Goal: Task Accomplishment & Management: Complete application form

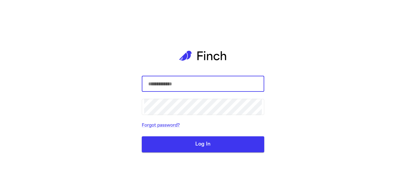
click at [203, 89] on input "text" at bounding box center [203, 84] width 118 height 17
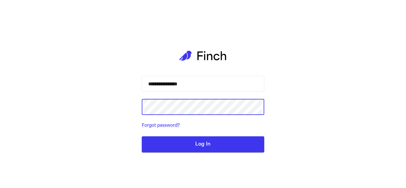
click at [200, 140] on button "Log In" at bounding box center [203, 145] width 123 height 16
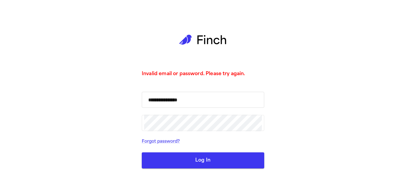
click at [181, 101] on input "**********" at bounding box center [203, 100] width 118 height 17
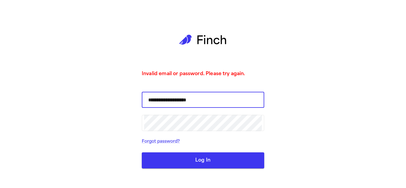
type input "**********"
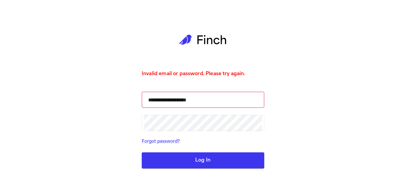
click at [234, 159] on button "Log In" at bounding box center [203, 161] width 123 height 16
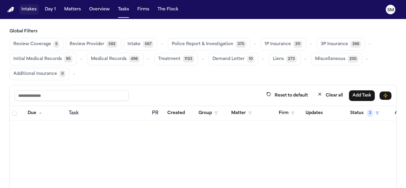
click at [29, 11] on button "Intakes" at bounding box center [29, 9] width 20 height 11
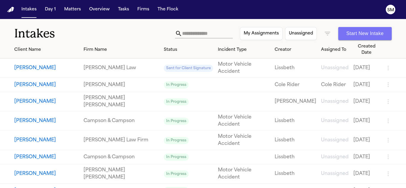
click at [362, 33] on button "Start New Intake" at bounding box center [365, 33] width 54 height 13
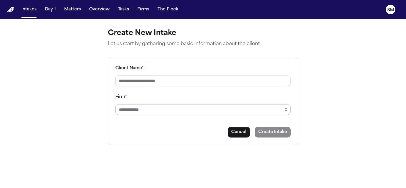
click at [185, 109] on input "Firm *" at bounding box center [202, 109] width 175 height 11
type input "*"
click at [239, 134] on div "Client Name * Firm * Cancel Create Intake" at bounding box center [203, 101] width 190 height 88
click at [51, 7] on button "Day 1" at bounding box center [51, 9] width 16 height 11
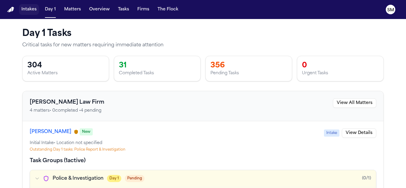
click at [24, 7] on button "Intakes" at bounding box center [29, 9] width 20 height 11
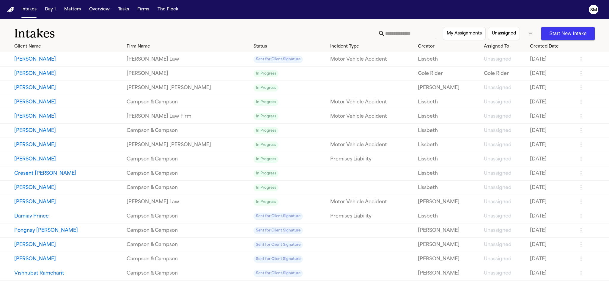
click at [24, 73] on button "[PERSON_NAME]" at bounding box center [68, 73] width 108 height 7
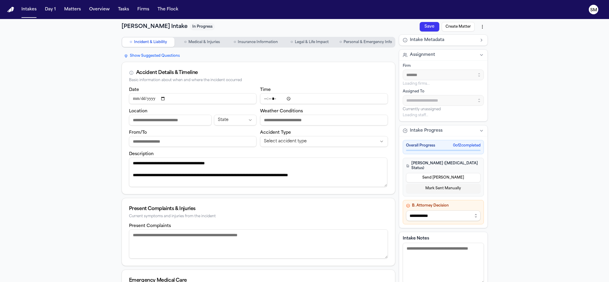
type input "**********"
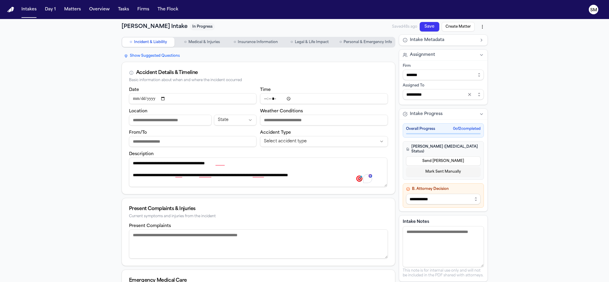
click at [210, 41] on span "Medical & Injuries" at bounding box center [205, 42] width 32 height 5
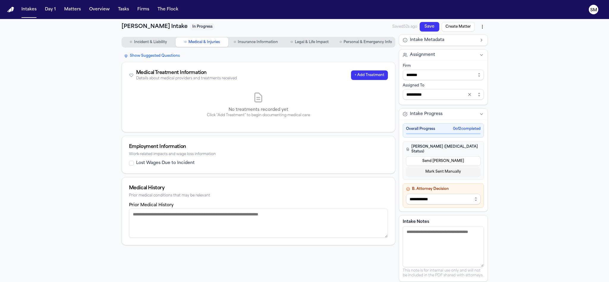
click at [260, 39] on button "○ Insurance Information" at bounding box center [256, 42] width 53 height 10
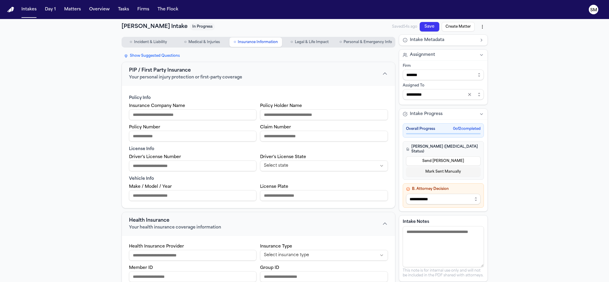
click at [298, 40] on span "Legal & Life Impact" at bounding box center [312, 42] width 34 height 5
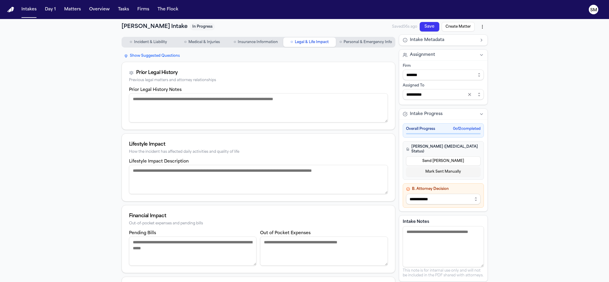
click at [363, 40] on span "Personal & Emergency Info" at bounding box center [368, 42] width 48 height 5
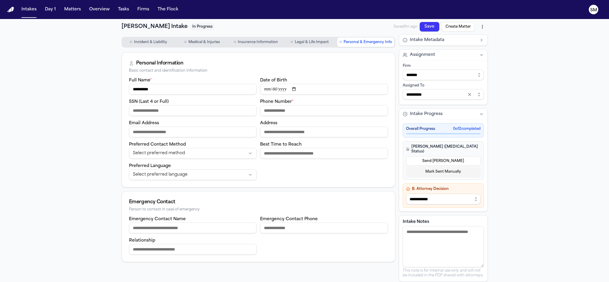
click at [148, 44] on span "Incident & Liability" at bounding box center [150, 42] width 33 height 5
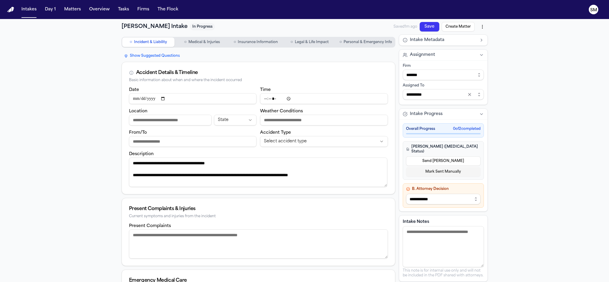
click at [406, 41] on button "Intake Metadata" at bounding box center [443, 40] width 88 height 11
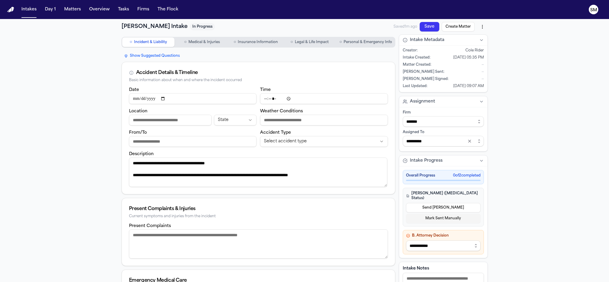
click at [406, 67] on div "**********" at bounding box center [304, 224] width 609 height 410
click at [49, 8] on button "Day 1" at bounding box center [51, 9] width 16 height 11
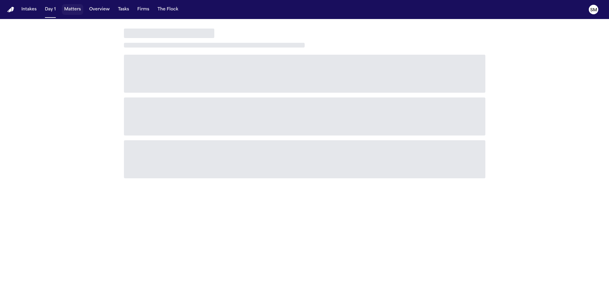
click at [73, 10] on button "Matters" at bounding box center [72, 9] width 21 height 11
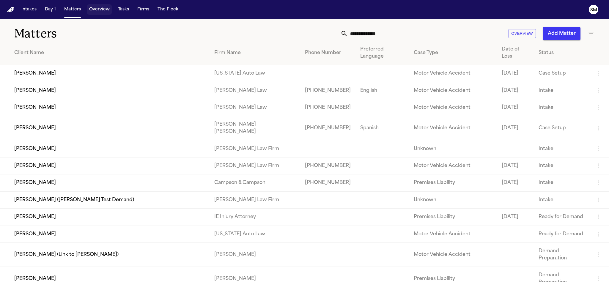
click at [97, 7] on button "Overview" at bounding box center [99, 9] width 25 height 11
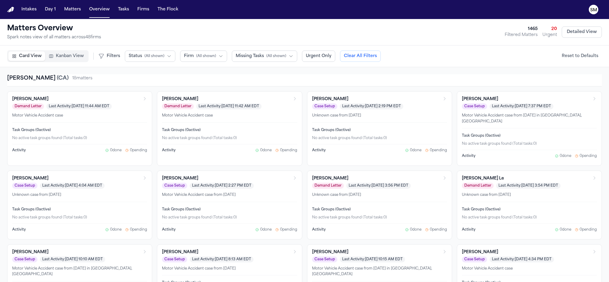
click at [66, 59] on button "Kanban View" at bounding box center [66, 56] width 42 height 10
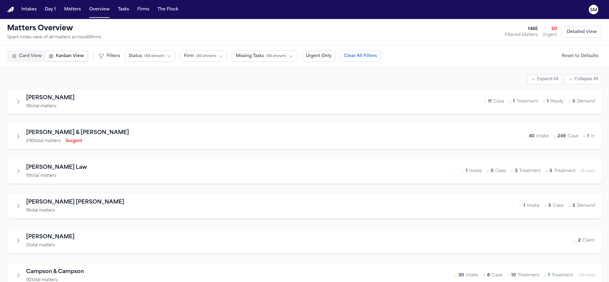
click at [17, 137] on icon "Expand firm" at bounding box center [18, 137] width 6 height 6
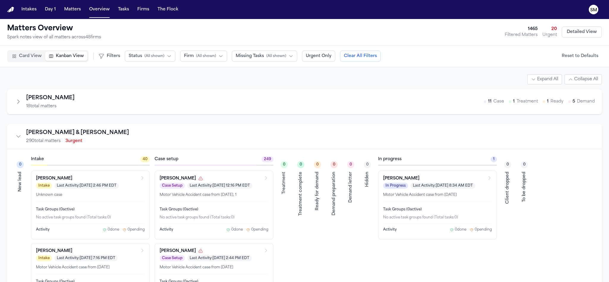
click at [16, 137] on icon "Collapse firm" at bounding box center [18, 137] width 6 height 6
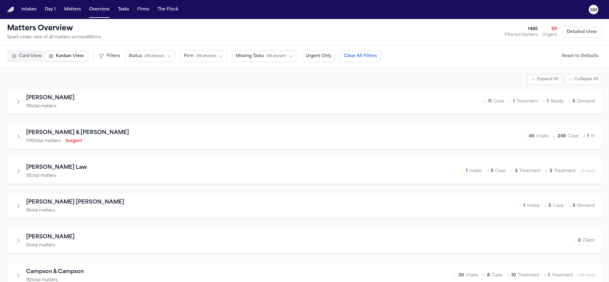
click at [21, 54] on span "Card View" at bounding box center [30, 56] width 23 height 6
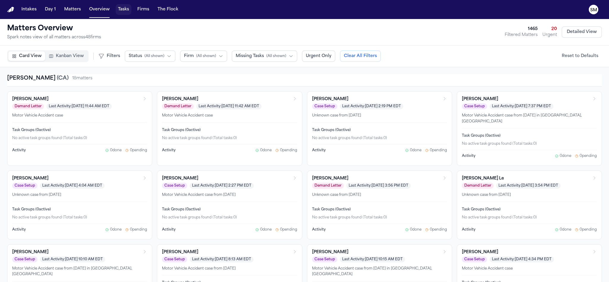
click at [117, 8] on button "Tasks" at bounding box center [124, 9] width 16 height 11
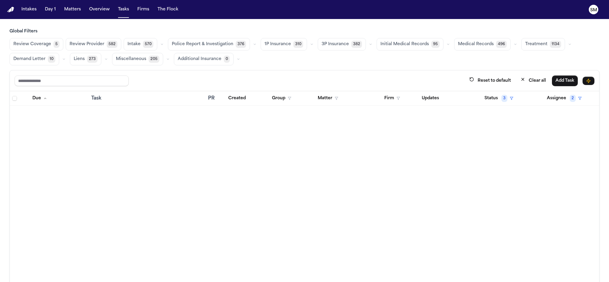
click at [131, 46] on span "Intake" at bounding box center [134, 44] width 13 height 6
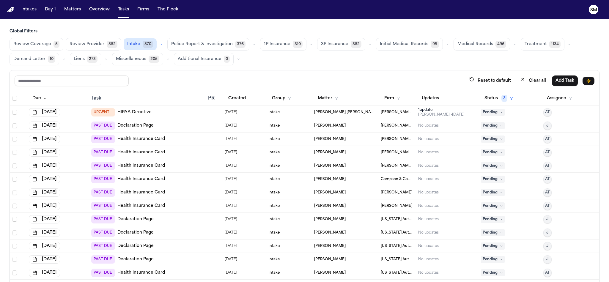
click at [130, 140] on link "Health Insurance Card" at bounding box center [141, 139] width 48 height 6
click at [145, 7] on button "Firms" at bounding box center [143, 9] width 17 height 11
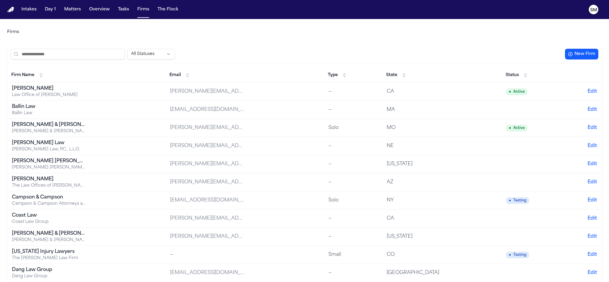
click at [406, 10] on text "SM" at bounding box center [594, 10] width 7 height 4
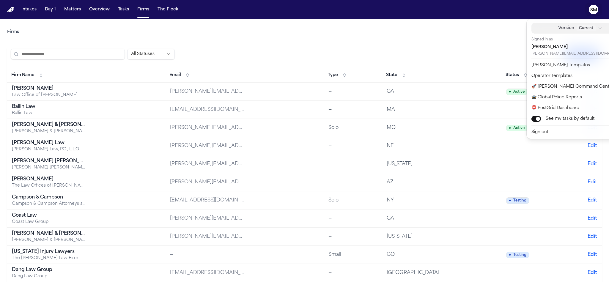
click at [406, 27] on icon "button" at bounding box center [600, 28] width 4 height 4
click at [228, 41] on div "Intakes Day 1 Matters Overview Tasks Firms The Flock SM Firms All Statuses New …" at bounding box center [304, 141] width 609 height 282
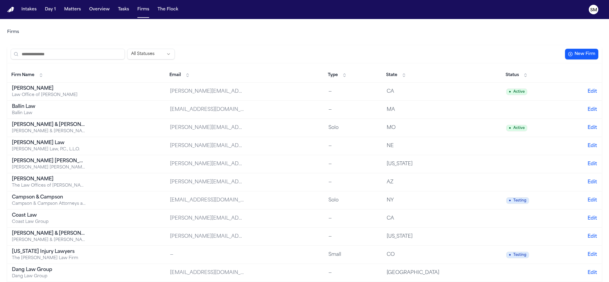
click at [388, 77] on button "State" at bounding box center [396, 75] width 26 height 10
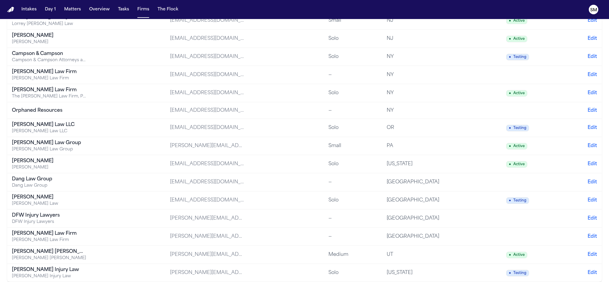
scroll to position [768, 0]
click at [42, 188] on div "[PERSON_NAME] [PERSON_NAME]" at bounding box center [49, 251] width 74 height 7
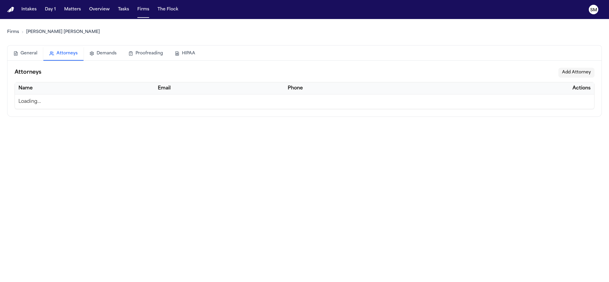
click at [63, 51] on button "Attorneys" at bounding box center [63, 54] width 40 height 14
click at [151, 52] on button "Proofreading" at bounding box center [146, 53] width 46 height 13
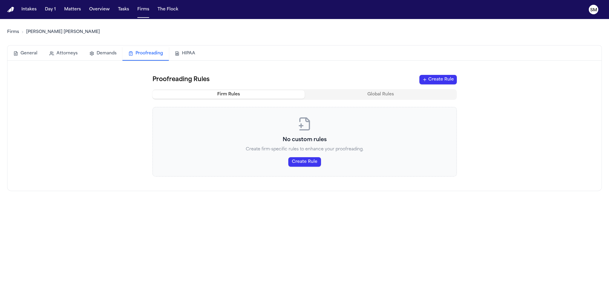
click at [184, 52] on button "HIPAA" at bounding box center [185, 53] width 32 height 13
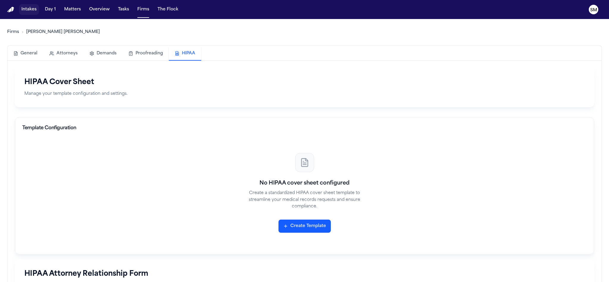
click at [27, 9] on button "Intakes" at bounding box center [29, 9] width 20 height 11
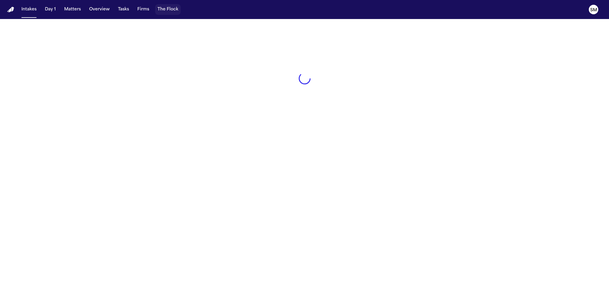
click at [172, 10] on button "The Flock" at bounding box center [168, 9] width 26 height 11
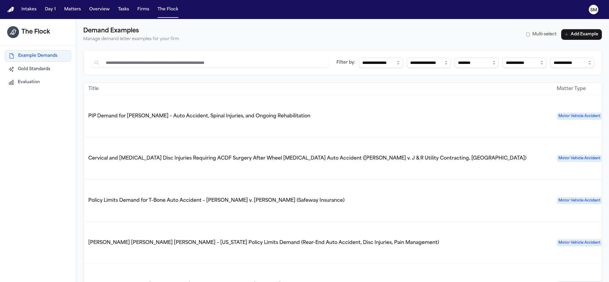
click at [39, 68] on span "Gold Standards" at bounding box center [34, 69] width 32 height 6
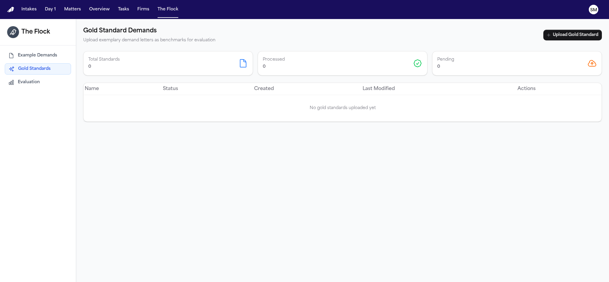
click at [34, 57] on span "Example Demands" at bounding box center [37, 56] width 39 height 6
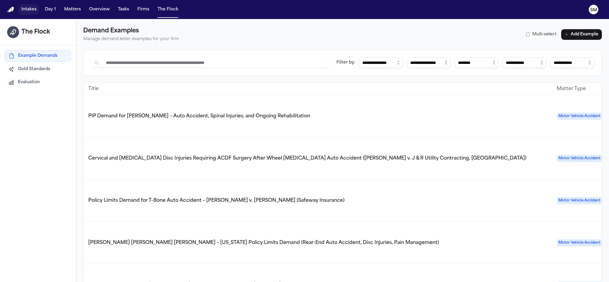
click at [27, 7] on button "Intakes" at bounding box center [29, 9] width 20 height 11
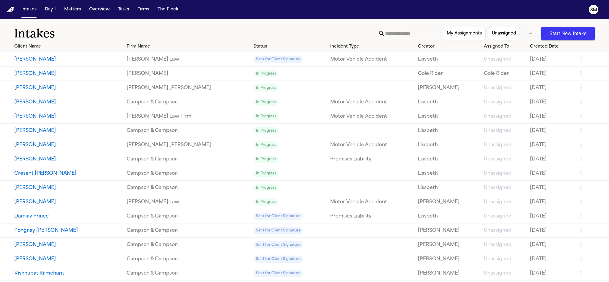
click at [11, 10] on img "Home" at bounding box center [10, 10] width 7 height 6
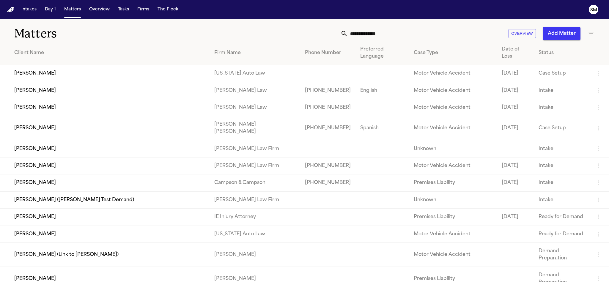
drag, startPoint x: 14, startPoint y: 10, endPoint x: 225, endPoint y: 27, distance: 212.2
click at [225, 27] on div "Overview Add Matter" at bounding box center [390, 33] width 410 height 13
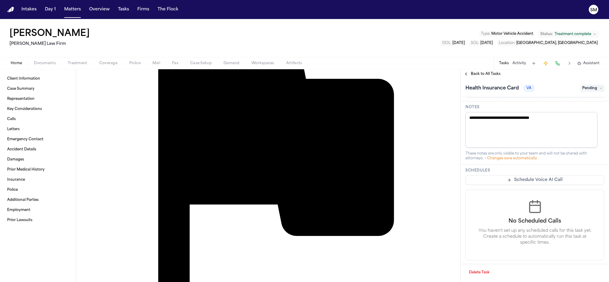
scroll to position [848, 0]
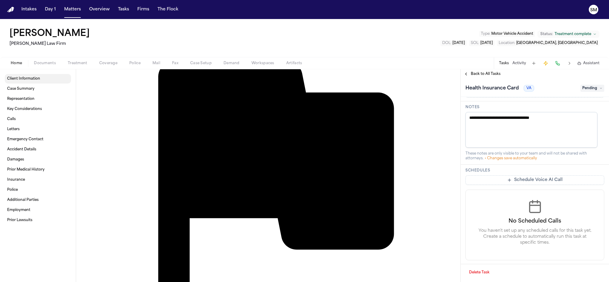
click at [32, 80] on span "Client Information" at bounding box center [23, 78] width 33 height 5
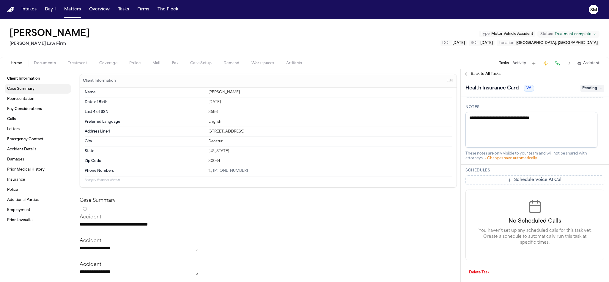
click at [26, 90] on span "Case Summary" at bounding box center [20, 89] width 27 height 5
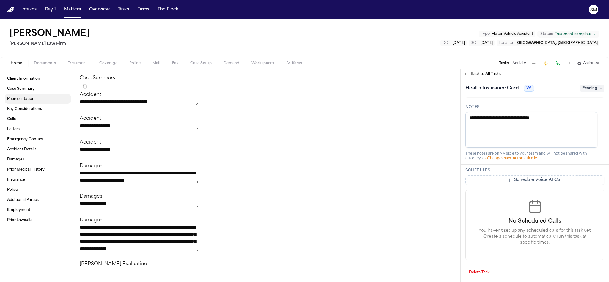
click at [29, 98] on span "Representation" at bounding box center [20, 99] width 27 height 5
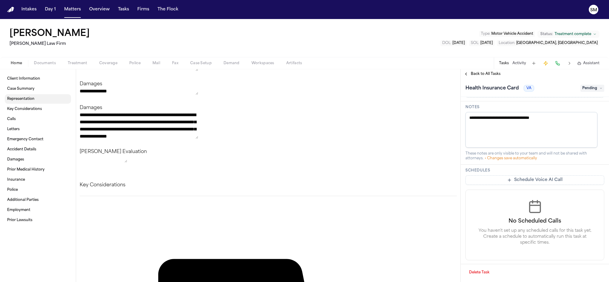
scroll to position [238, 0]
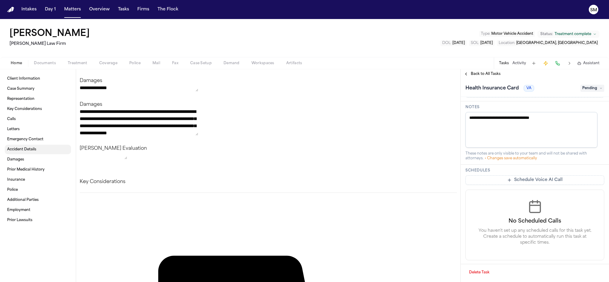
click at [35, 150] on span "Accident Details" at bounding box center [21, 149] width 29 height 5
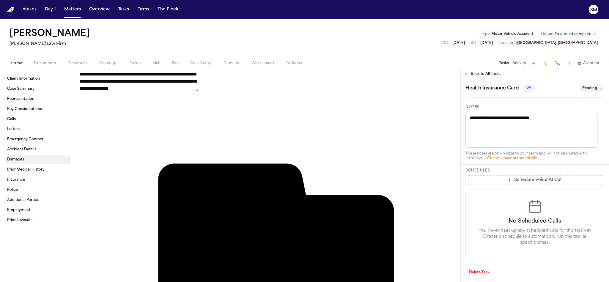
scroll to position [753, 0]
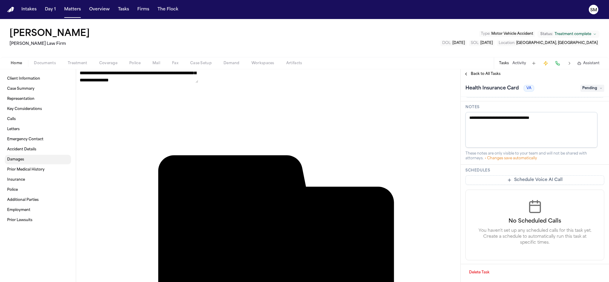
click at [29, 158] on link "Damages" at bounding box center [38, 160] width 66 height 10
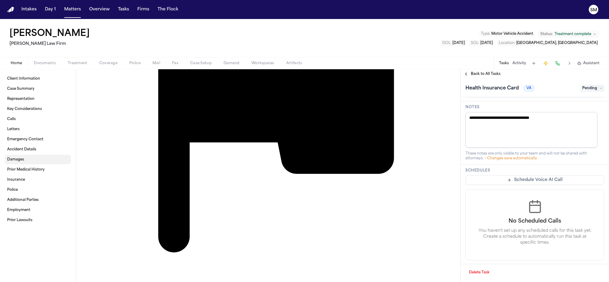
scroll to position [924, 0]
click at [29, 190] on link "Police" at bounding box center [38, 190] width 66 height 10
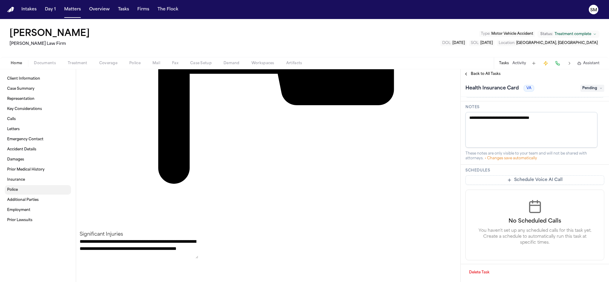
scroll to position [993, 0]
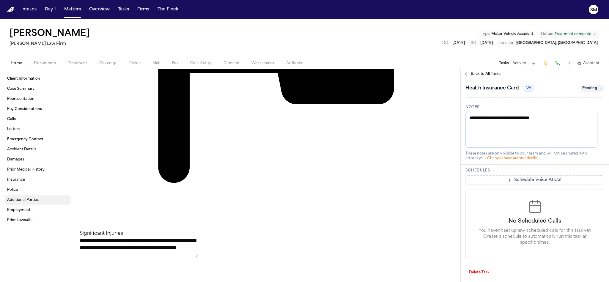
click at [48, 202] on link "Additional Parties" at bounding box center [38, 200] width 66 height 10
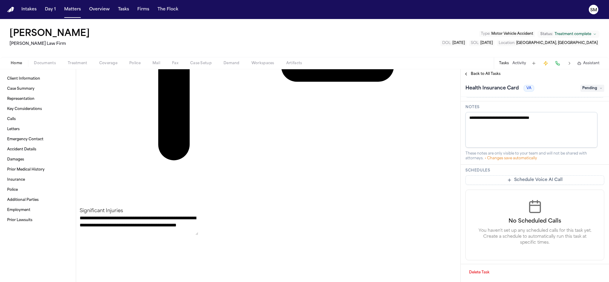
click at [37, 63] on span "Documents" at bounding box center [45, 63] width 22 height 5
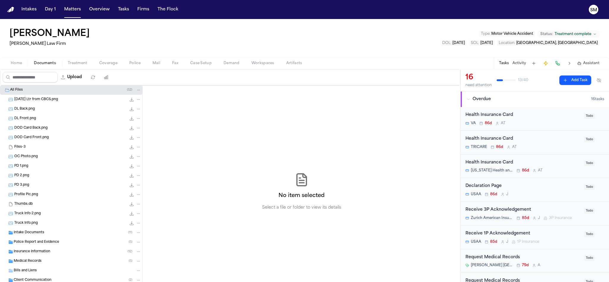
click at [40, 165] on div "PD 1.png 466.0 KB • PNG" at bounding box center [77, 166] width 127 height 6
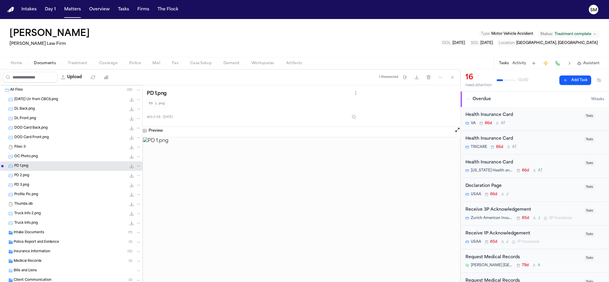
click at [81, 62] on span "Treatment" at bounding box center [78, 63] width 20 height 5
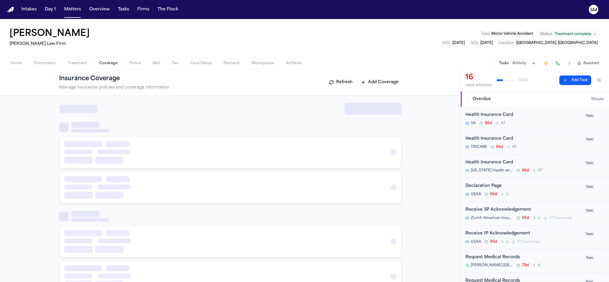
click at [105, 62] on span "Coverage" at bounding box center [108, 63] width 18 height 5
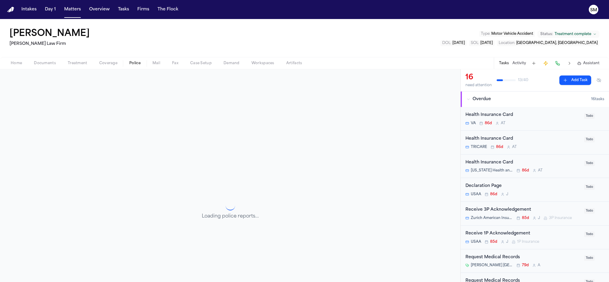
click at [137, 62] on span "Police" at bounding box center [134, 63] width 11 height 5
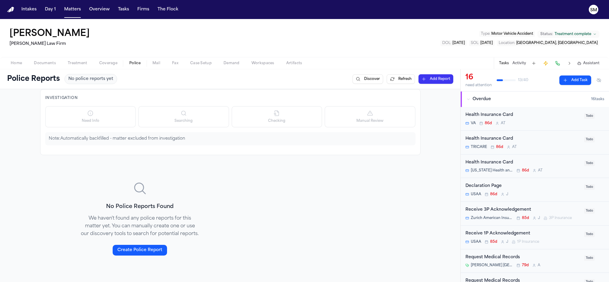
click at [156, 61] on span "Mail" at bounding box center [157, 63] width 8 height 5
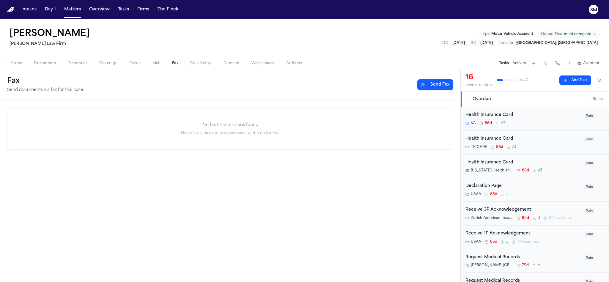
click at [174, 62] on span "Fax" at bounding box center [175, 63] width 6 height 5
click at [201, 62] on span "Case Setup" at bounding box center [200, 63] width 21 height 5
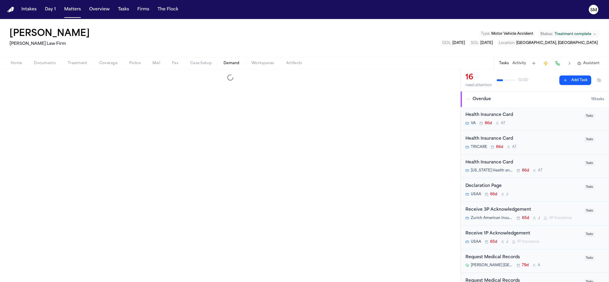
click at [228, 60] on button "Demand" at bounding box center [232, 63] width 28 height 7
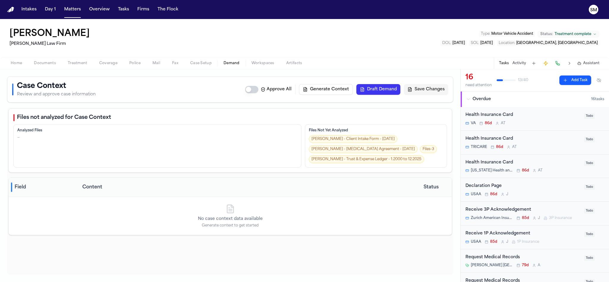
click at [267, 62] on span "Workspaces" at bounding box center [263, 63] width 23 height 5
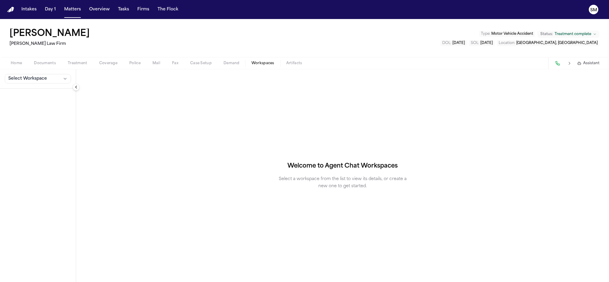
click at [291, 61] on span "Artifacts" at bounding box center [294, 63] width 16 height 5
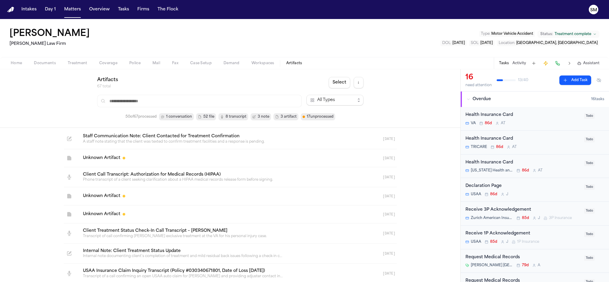
click at [15, 61] on span "Home" at bounding box center [16, 63] width 11 height 5
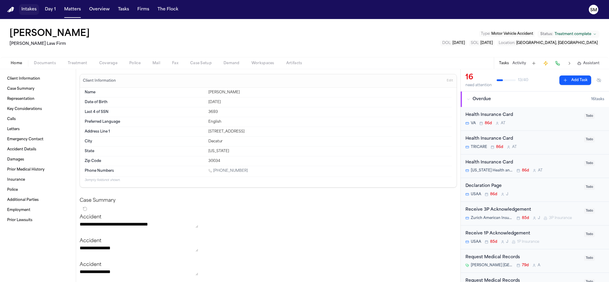
click at [27, 9] on button "Intakes" at bounding box center [29, 9] width 20 height 11
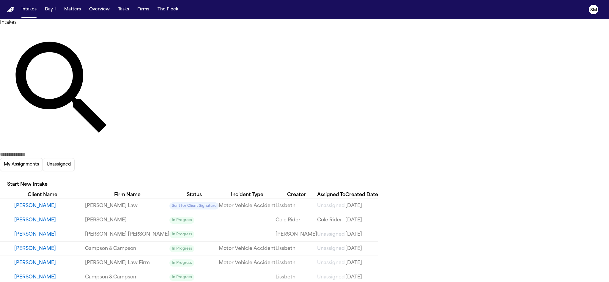
click at [32, 217] on button "[PERSON_NAME]" at bounding box center [49, 220] width 71 height 7
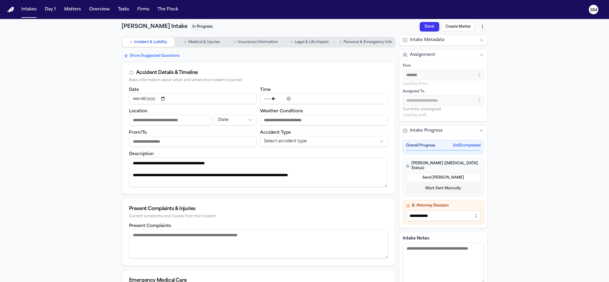
type input "**********"
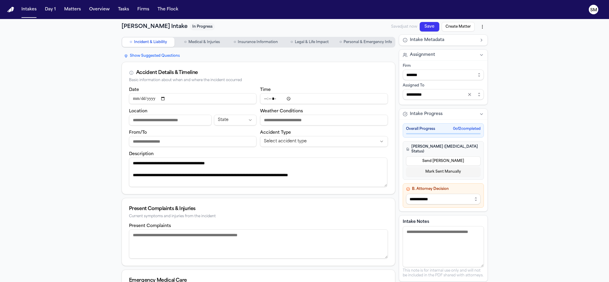
click at [476, 29] on html "**********" at bounding box center [304, 141] width 609 height 282
click at [514, 50] on html "**********" at bounding box center [304, 141] width 609 height 282
click at [190, 26] on span "In Progress" at bounding box center [202, 26] width 25 height 7
click at [156, 54] on button "Show Suggested Questions" at bounding box center [152, 55] width 61 height 7
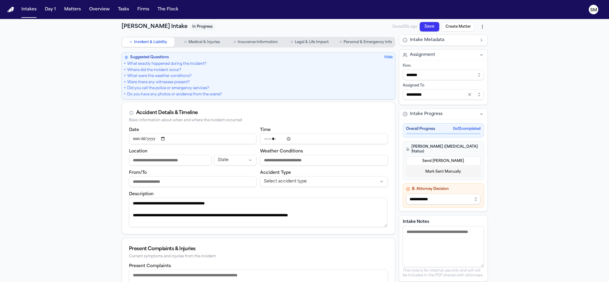
click at [40, 70] on div "**********" at bounding box center [304, 244] width 609 height 450
click at [388, 57] on button "Hide" at bounding box center [389, 57] width 8 height 5
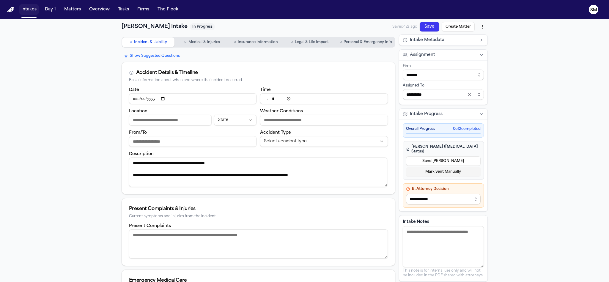
click at [24, 7] on button "Intakes" at bounding box center [29, 9] width 20 height 11
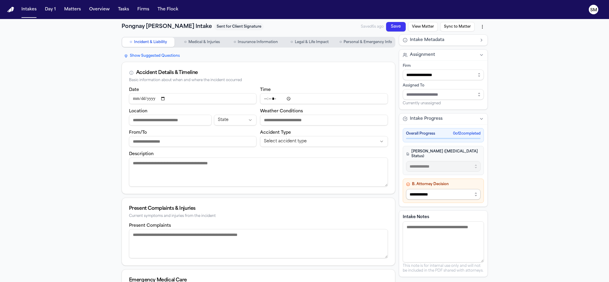
click at [445, 193] on select "**********" at bounding box center [443, 194] width 75 height 11
click at [364, 40] on span "Personal & Emergency Info" at bounding box center [368, 42] width 48 height 5
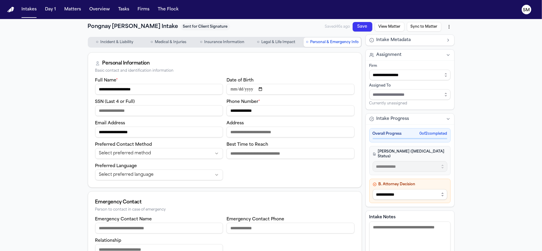
click at [104, 40] on span "Incident & Liability" at bounding box center [116, 42] width 33 height 5
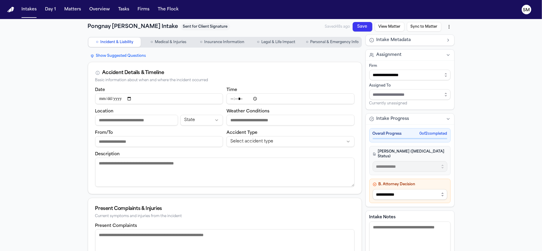
click at [327, 42] on span "Personal & Emergency Info" at bounding box center [334, 42] width 48 height 5
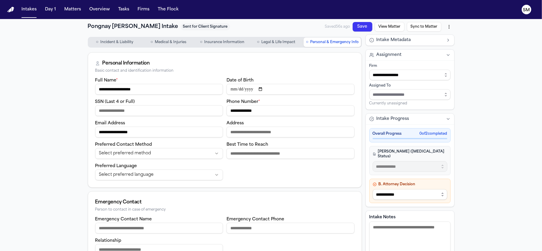
click at [112, 40] on span "Incident & Liability" at bounding box center [116, 42] width 33 height 5
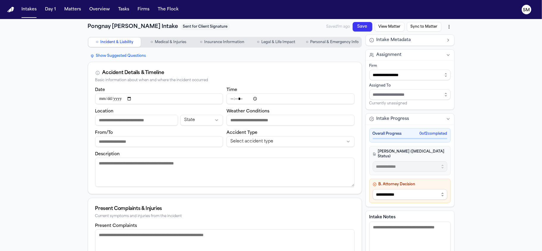
click at [172, 41] on span "Medical & Injuries" at bounding box center [171, 42] width 32 height 5
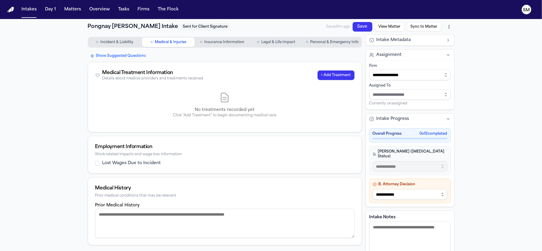
click at [224, 44] on span "Insurance Information" at bounding box center [224, 42] width 40 height 5
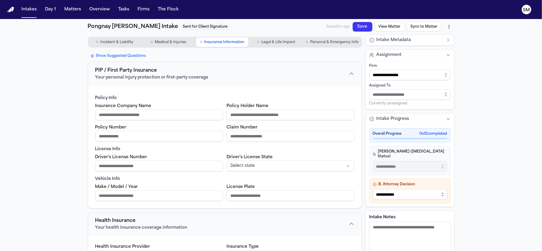
click at [387, 23] on button "View Matter" at bounding box center [389, 27] width 30 height 10
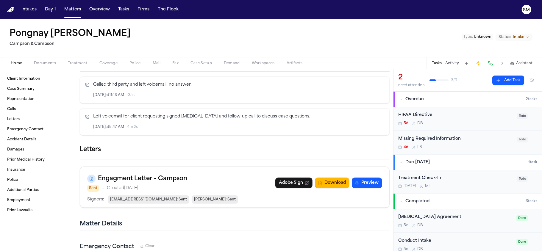
scroll to position [159, 0]
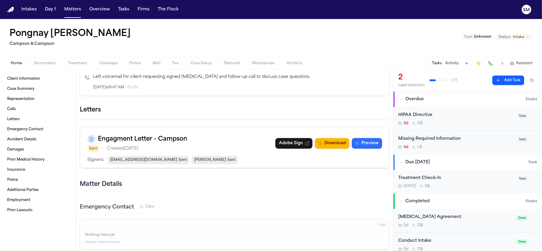
click at [367, 142] on button "Preview" at bounding box center [367, 143] width 30 height 11
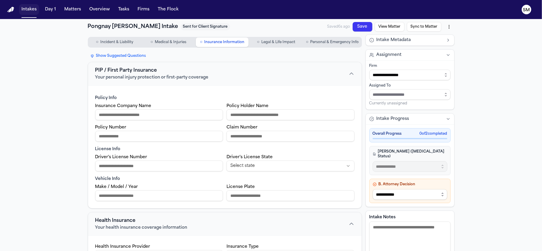
click at [33, 8] on button "Intakes" at bounding box center [29, 9] width 20 height 11
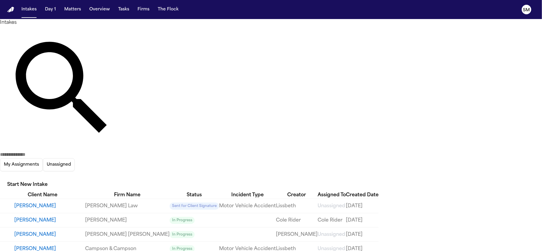
click at [378, 192] on div "Created Date" at bounding box center [362, 195] width 33 height 7
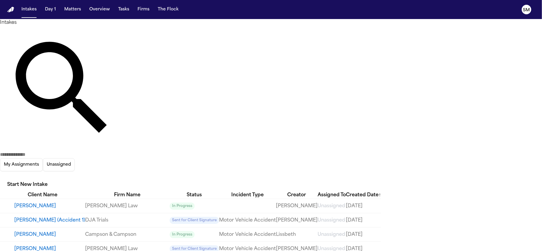
click at [381, 192] on div "Created Date ↑" at bounding box center [363, 195] width 35 height 7
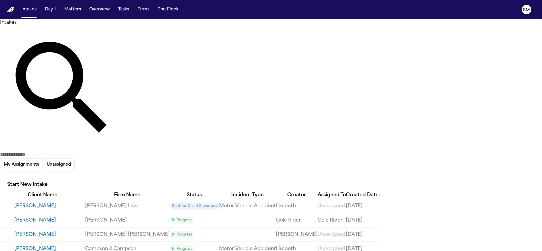
click at [381, 192] on div "Created Date ↓" at bounding box center [363, 195] width 35 height 7
click at [183, 23] on div "Intakes My Assignments Unassigned Start New Intake" at bounding box center [271, 105] width 542 height 173
click at [43, 158] on button "My Assignments" at bounding box center [21, 164] width 43 height 13
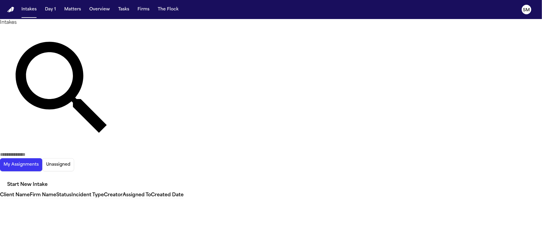
click at [74, 158] on button "Unassigned" at bounding box center [58, 164] width 32 height 13
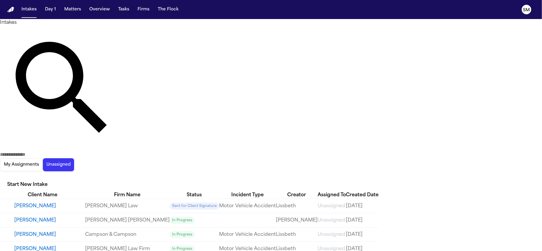
click at [0, 176] on icon "button" at bounding box center [0, 176] width 0 height 0
